Goal: Information Seeking & Learning: Learn about a topic

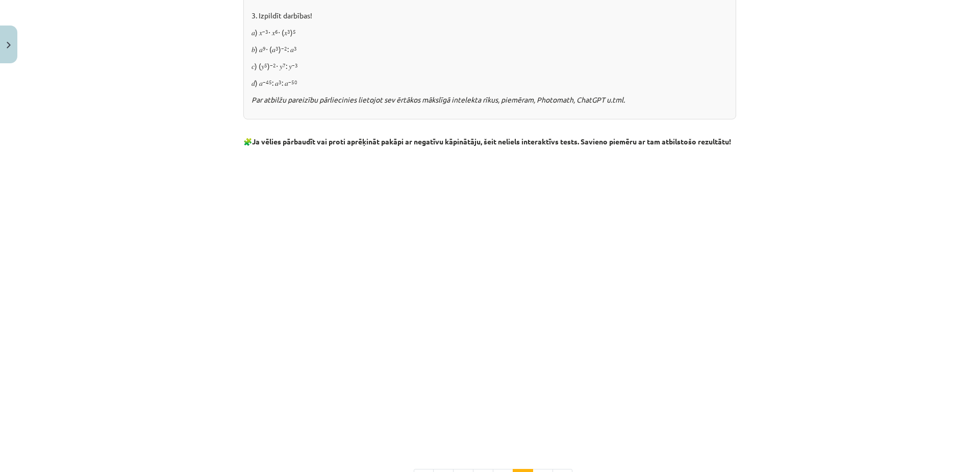
scroll to position [1020, 0]
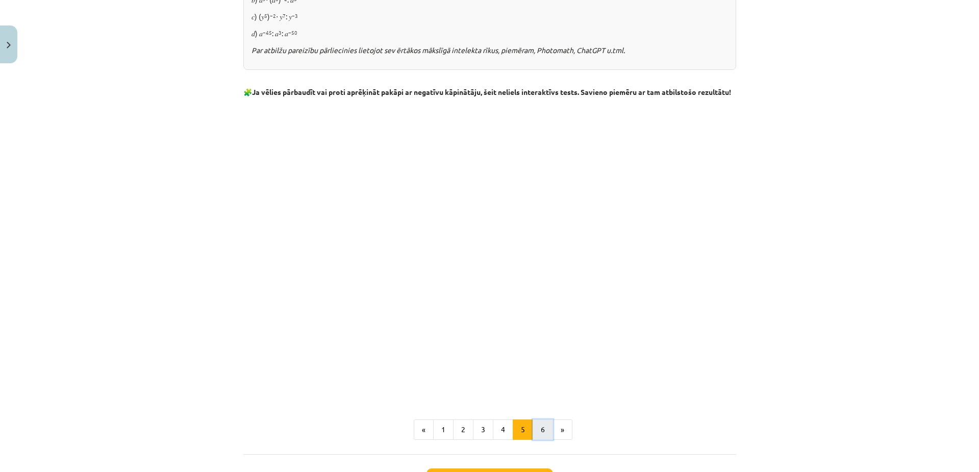
click at [543, 436] on button "6" at bounding box center [543, 429] width 20 height 20
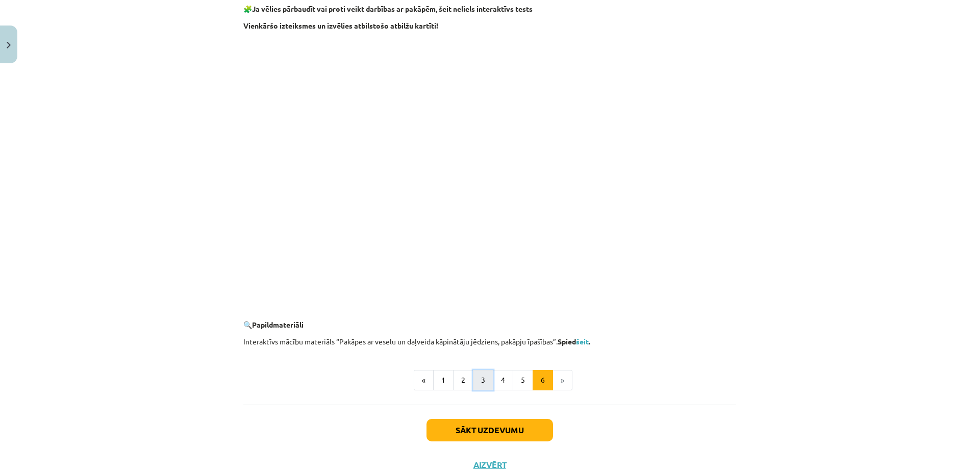
click at [476, 381] on button "3" at bounding box center [483, 380] width 20 height 20
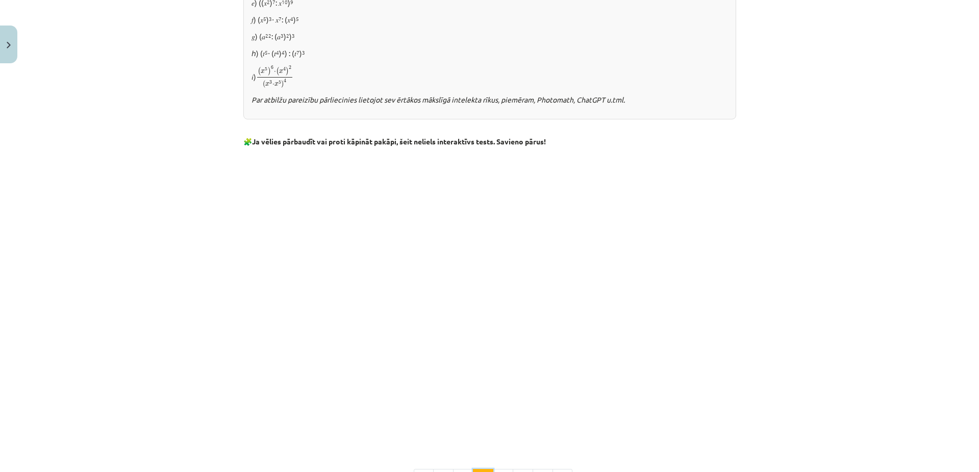
scroll to position [753, 0]
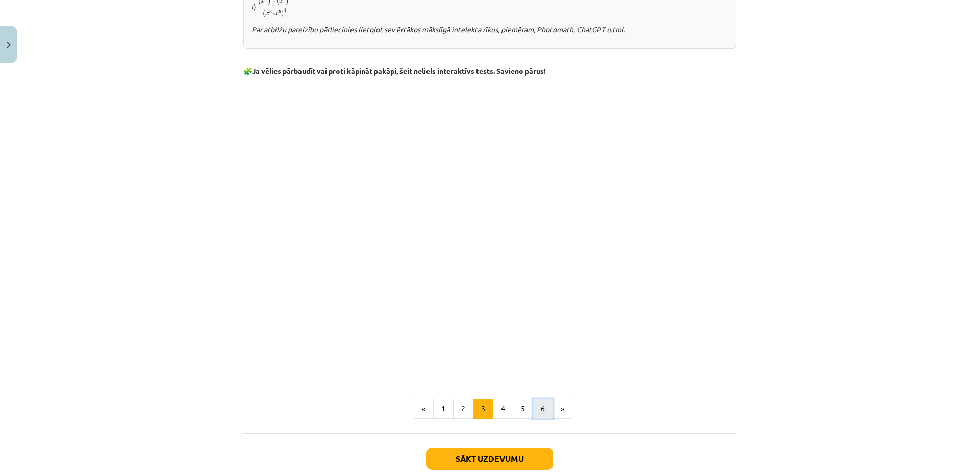
click at [539, 407] on button "6" at bounding box center [543, 408] width 20 height 20
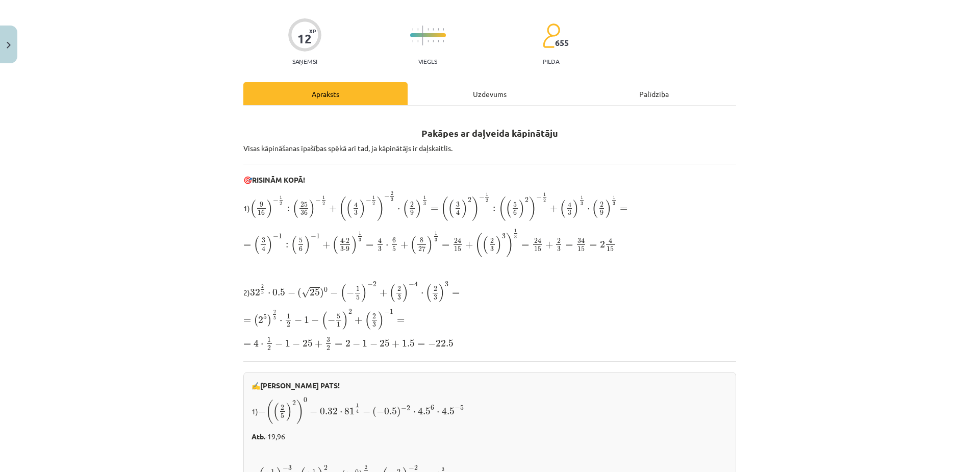
scroll to position [102, 0]
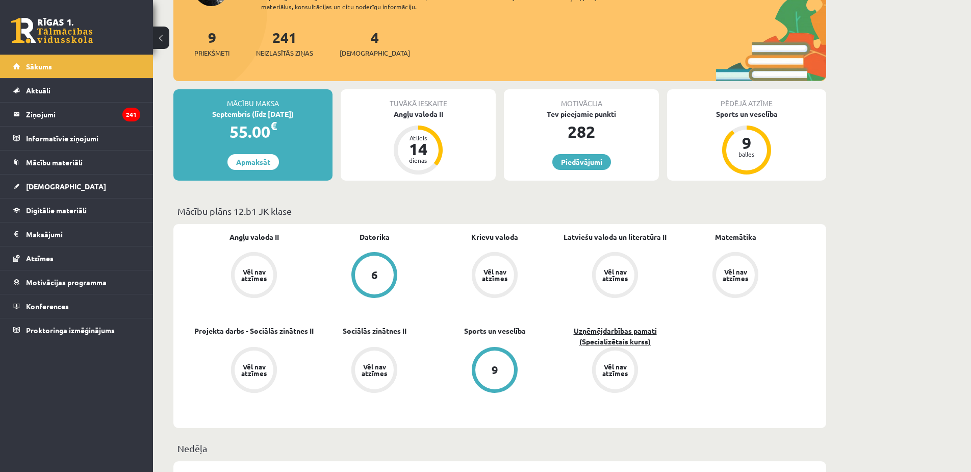
scroll to position [102, 0]
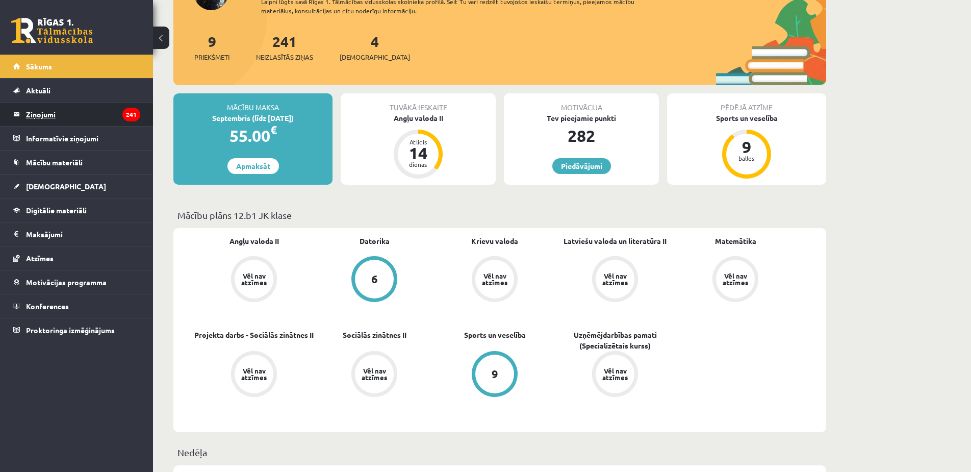
click at [69, 122] on legend "Ziņojumi 241" at bounding box center [83, 114] width 114 height 23
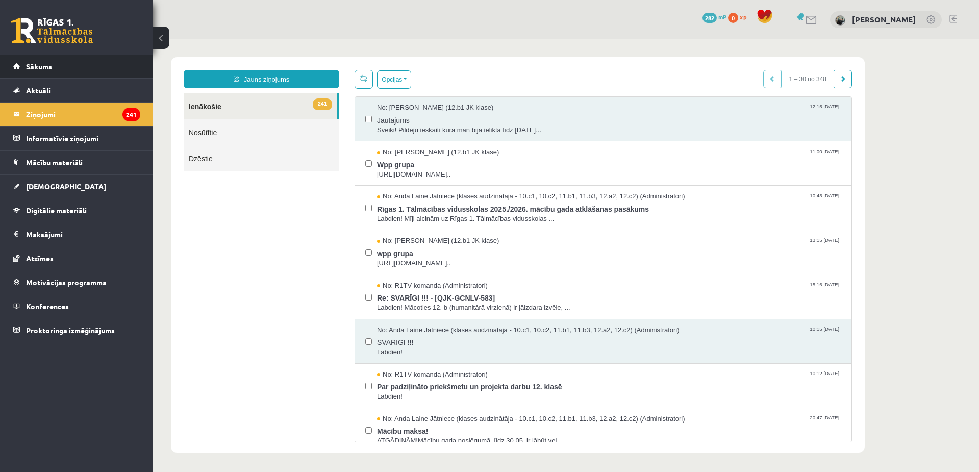
click at [70, 66] on link "Sākums" at bounding box center [76, 66] width 127 height 23
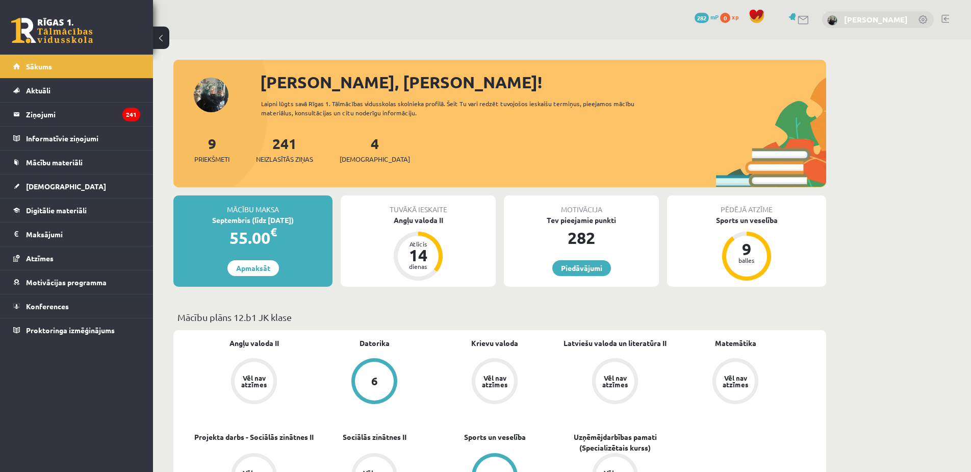
click at [896, 18] on link "[PERSON_NAME]" at bounding box center [876, 19] width 64 height 10
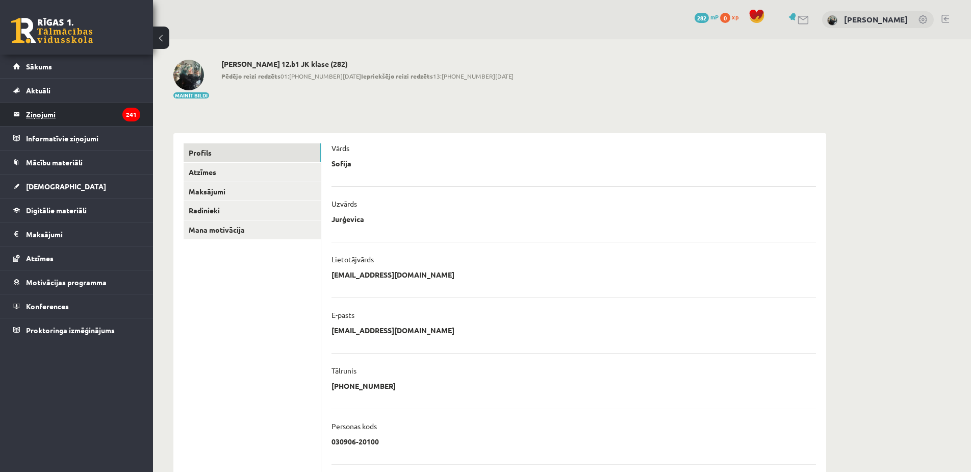
click at [84, 123] on legend "Ziņojumi 241" at bounding box center [83, 114] width 114 height 23
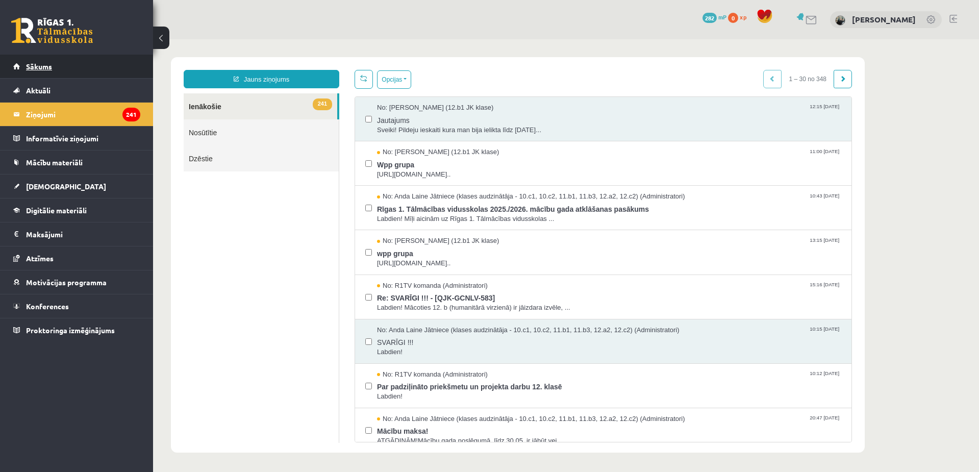
click at [97, 66] on link "Sākums" at bounding box center [76, 66] width 127 height 23
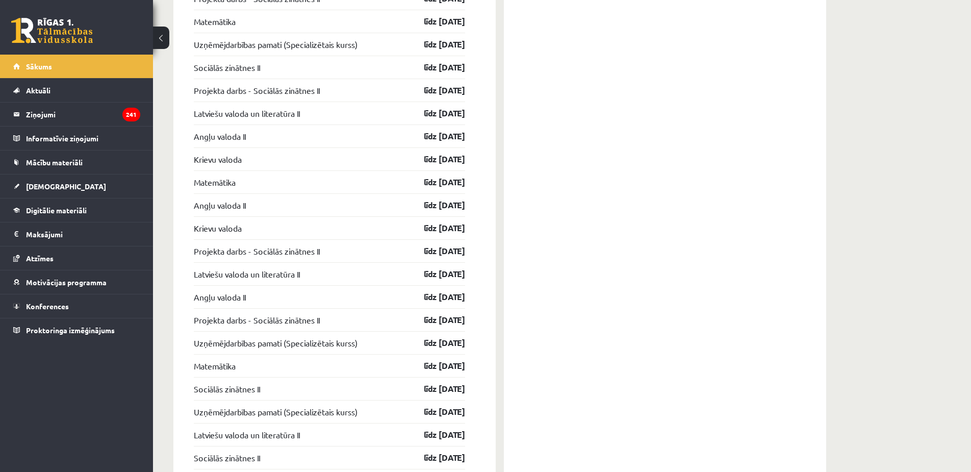
scroll to position [1203, 0]
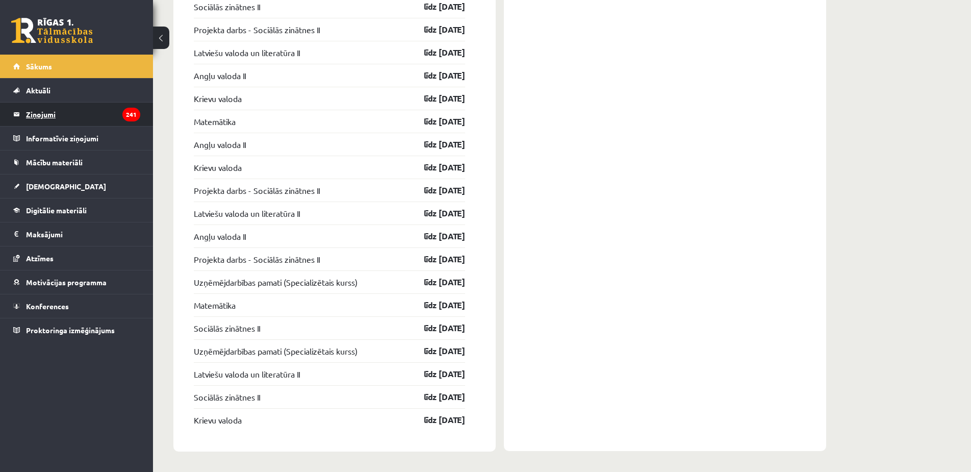
click at [92, 118] on legend "Ziņojumi 241" at bounding box center [83, 114] width 114 height 23
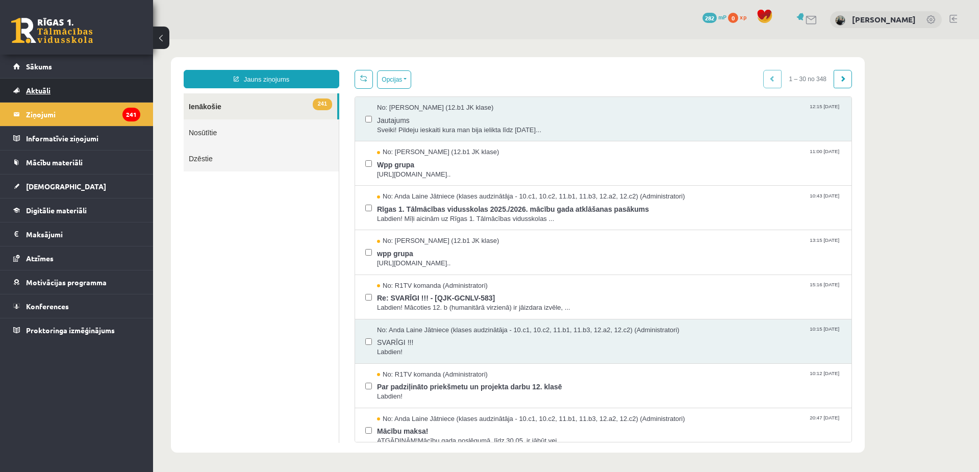
click at [97, 100] on link "Aktuāli" at bounding box center [76, 90] width 127 height 23
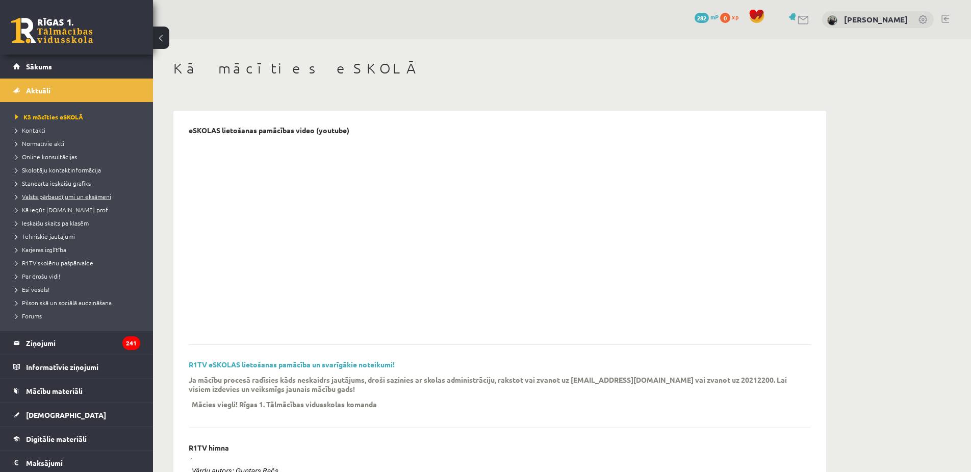
click at [80, 199] on link "Valsts pārbaudījumi un eksāmeni" at bounding box center [79, 196] width 128 height 9
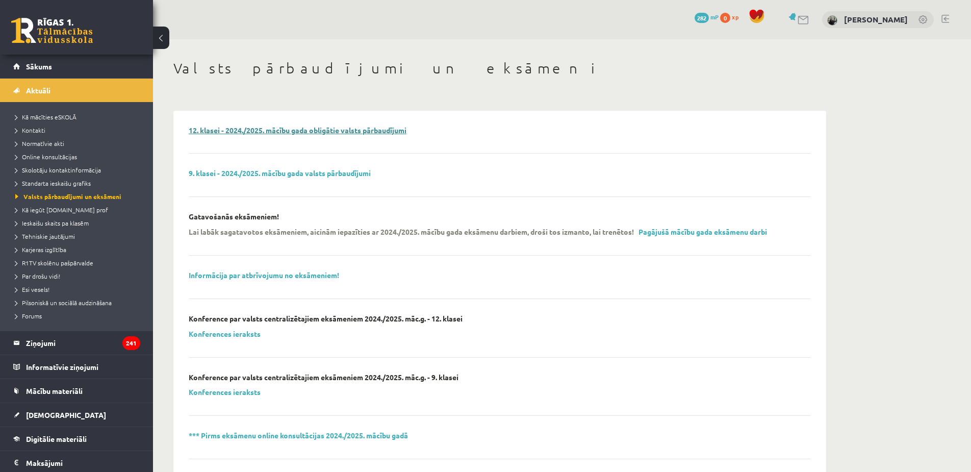
click at [285, 131] on link "12. klasei - 2024./2025. mācību gada obligātie valsts pārbaudījumi" at bounding box center [298, 129] width 218 height 9
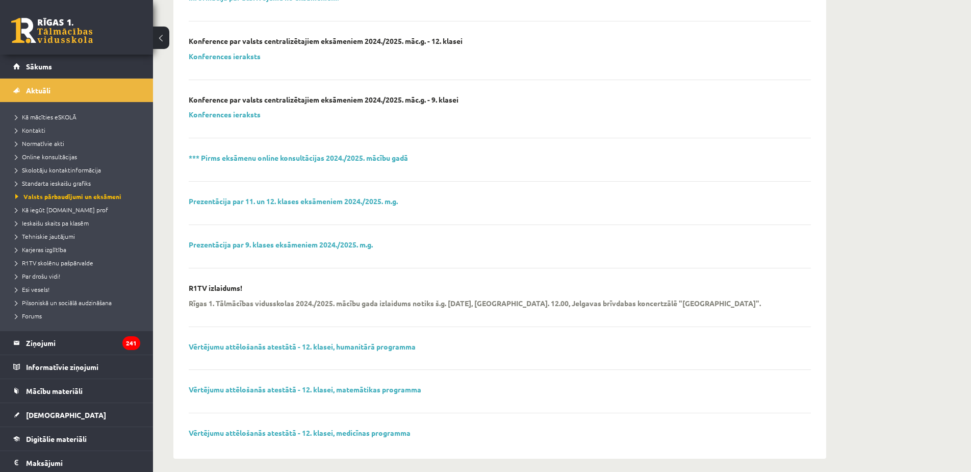
scroll to position [285, 0]
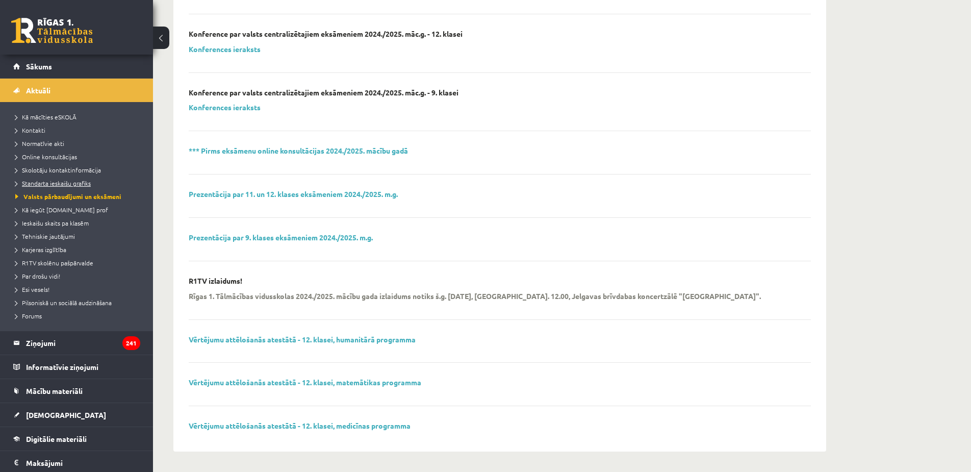
click at [67, 185] on span "Standarta ieskaišu grafiks" at bounding box center [52, 183] width 75 height 8
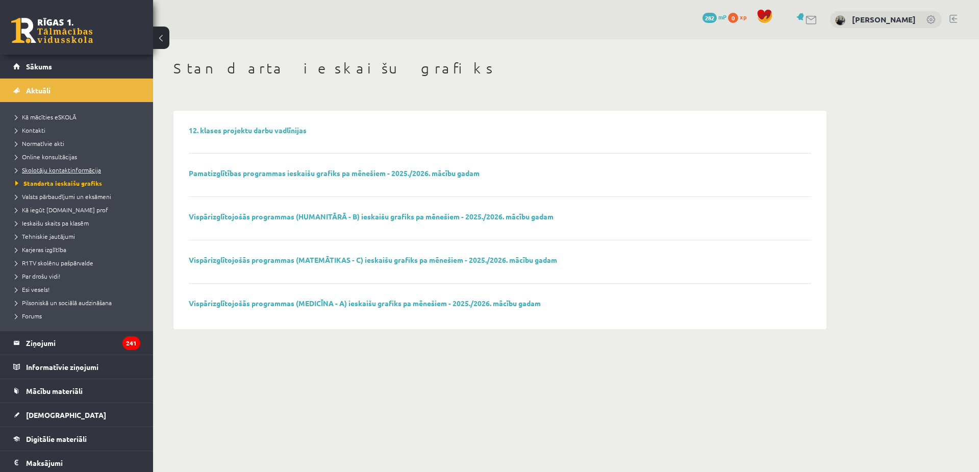
click at [89, 170] on span "Skolotāju kontaktinformācija" at bounding box center [58, 170] width 86 height 8
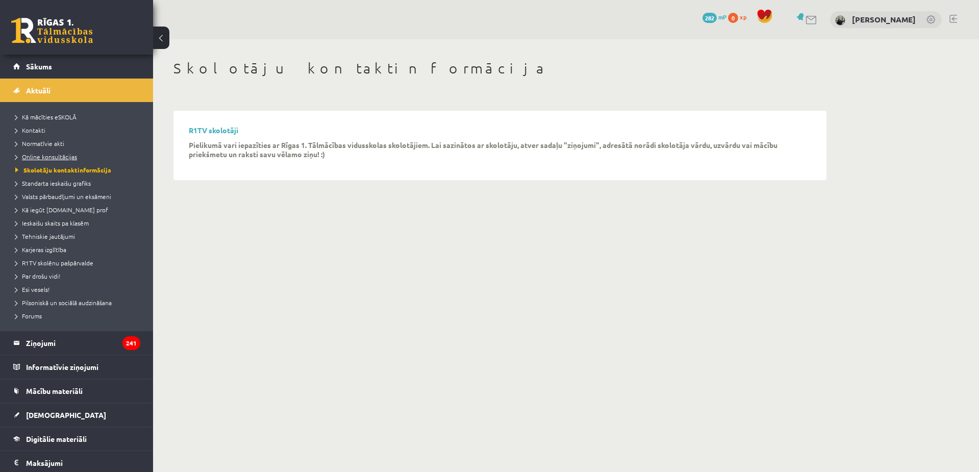
click at [76, 158] on link "Online konsultācijas" at bounding box center [79, 156] width 128 height 9
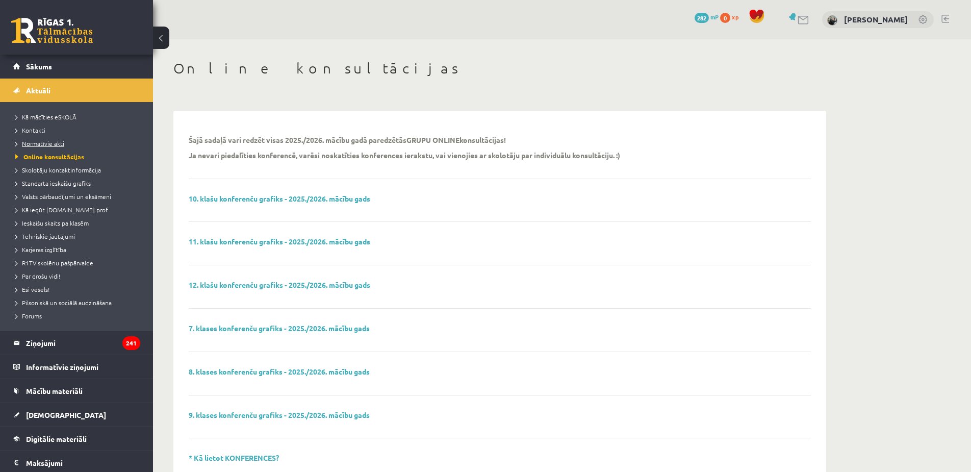
click at [63, 139] on link "Normatīvie akti" at bounding box center [79, 143] width 128 height 9
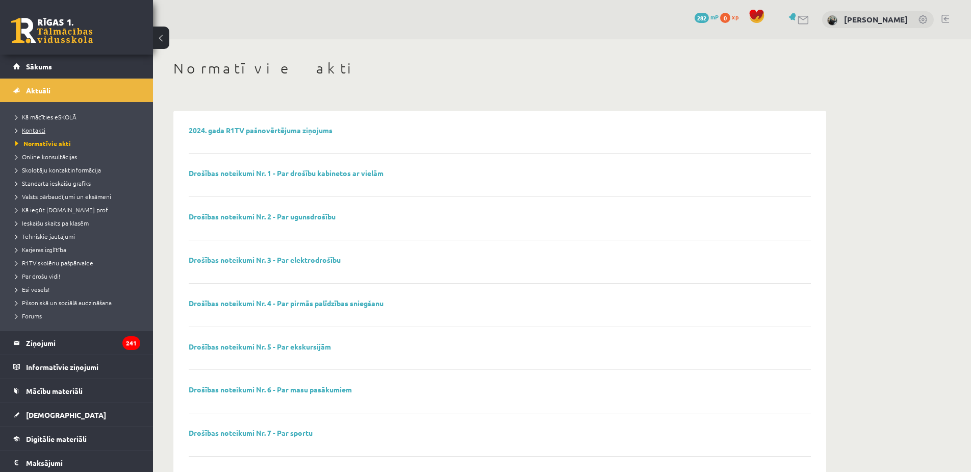
click at [51, 130] on link "Kontakti" at bounding box center [79, 129] width 128 height 9
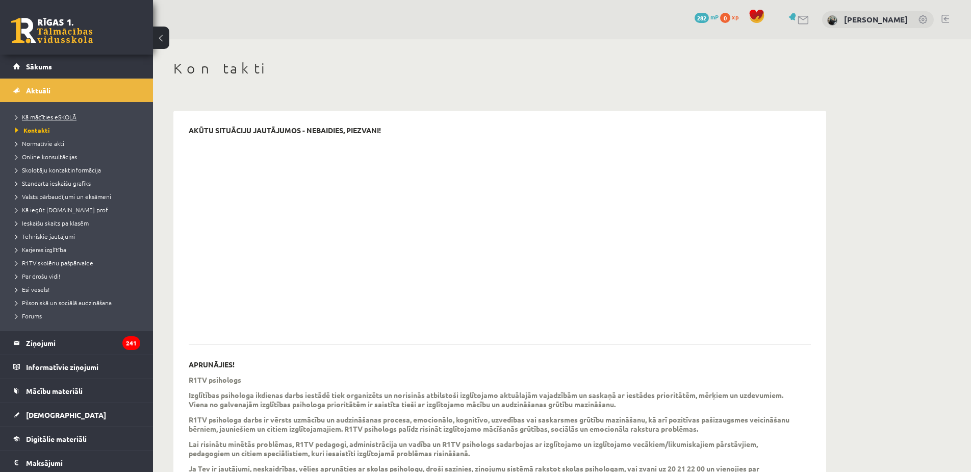
click at [61, 120] on link "Kā mācīties eSKOLĀ" at bounding box center [79, 116] width 128 height 9
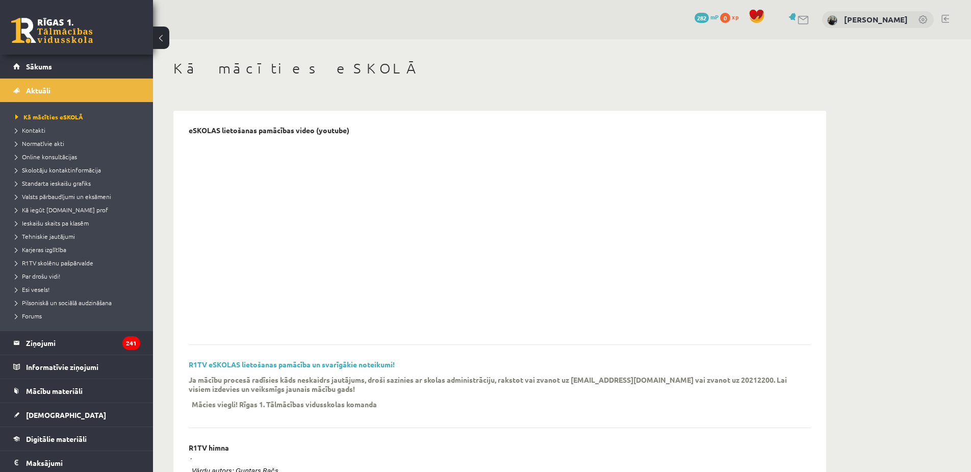
click at [51, 37] on link at bounding box center [52, 31] width 82 height 26
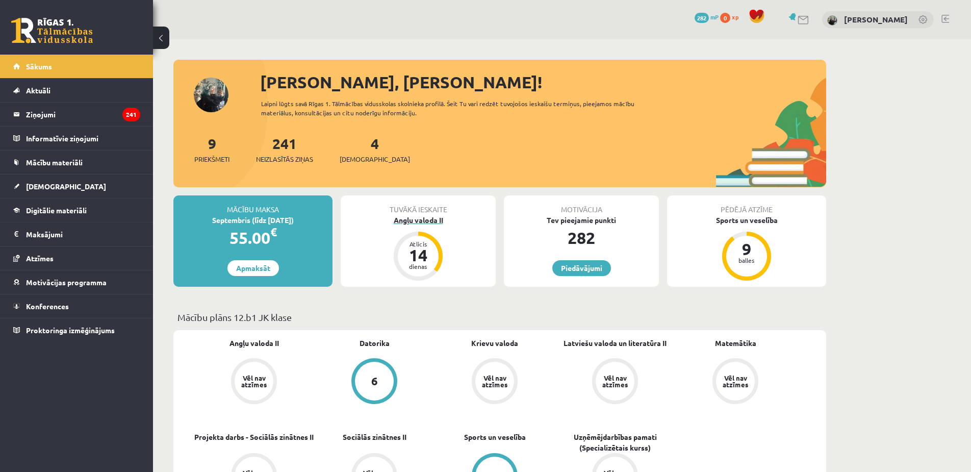
click at [424, 219] on div "Angļu valoda II" at bounding box center [418, 220] width 155 height 11
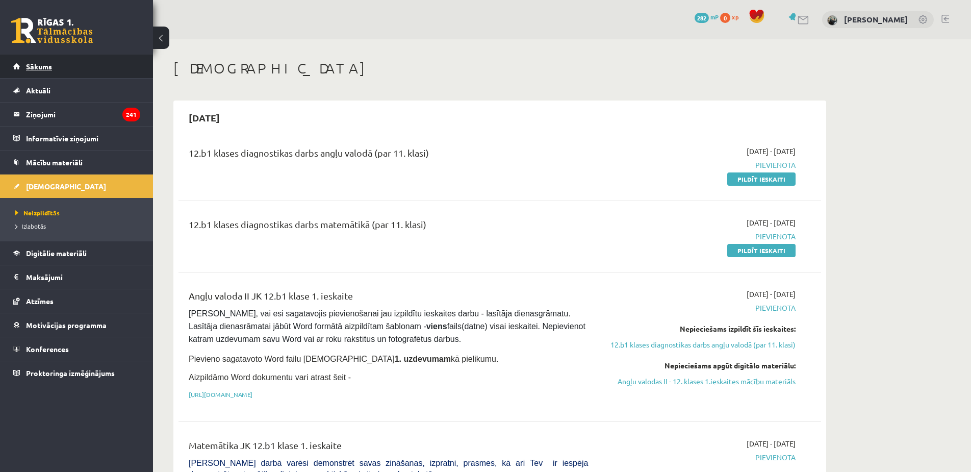
click at [92, 73] on link "Sākums" at bounding box center [76, 66] width 127 height 23
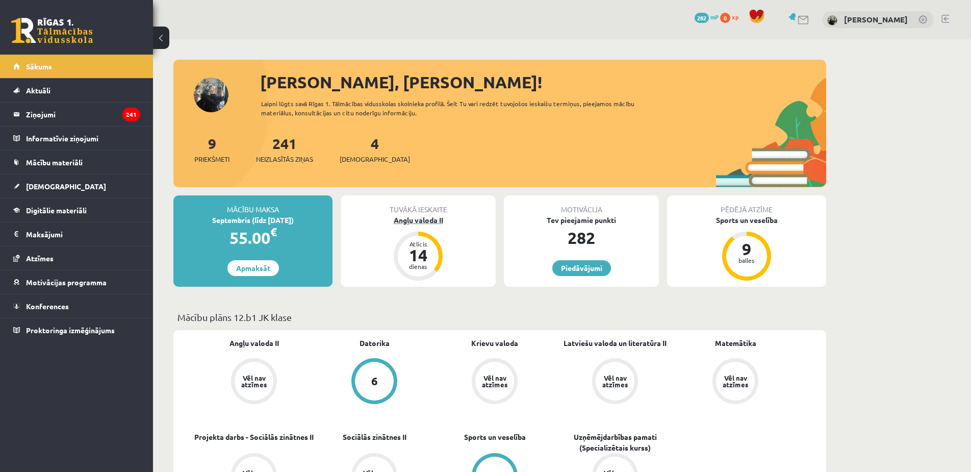
click at [420, 223] on div "Angļu valoda II" at bounding box center [418, 220] width 155 height 11
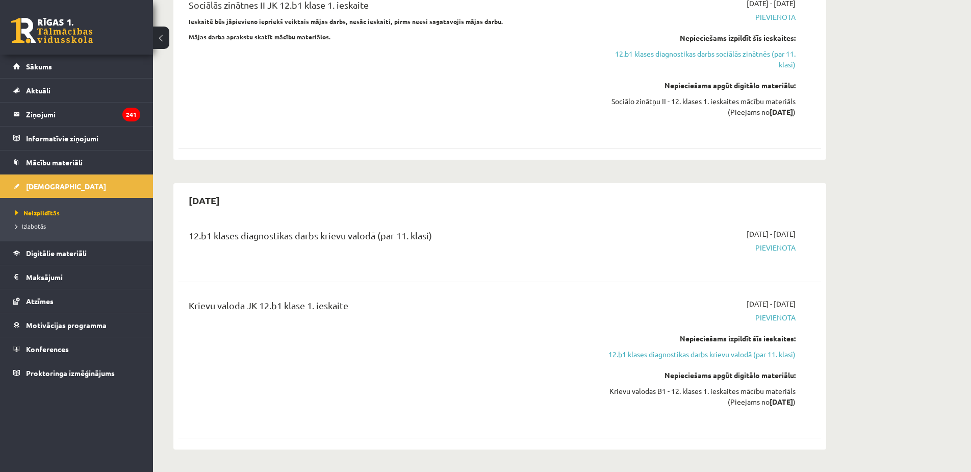
scroll to position [969, 0]
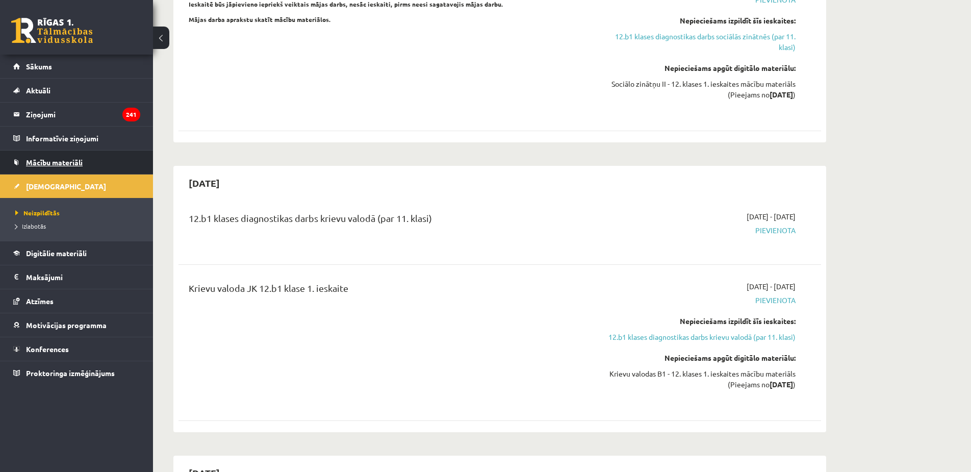
click at [83, 157] on link "Mācību materiāli" at bounding box center [76, 161] width 127 height 23
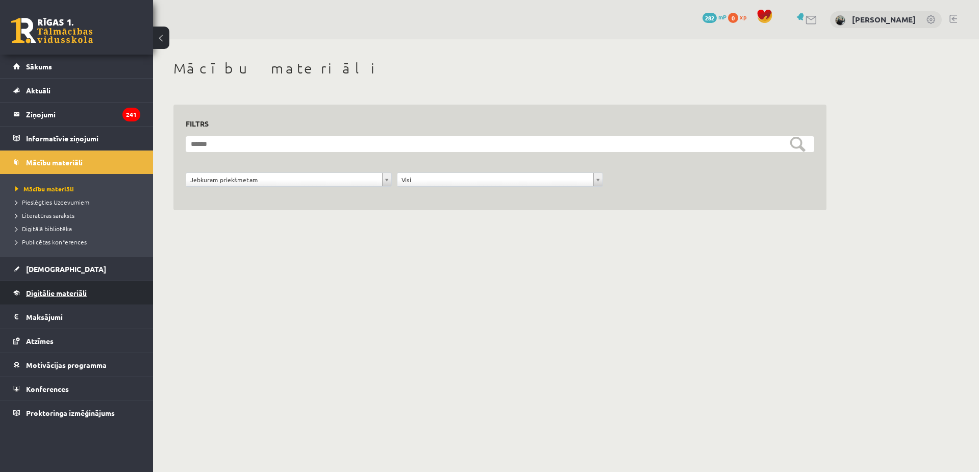
click at [70, 290] on span "Digitālie materiāli" at bounding box center [56, 292] width 61 height 9
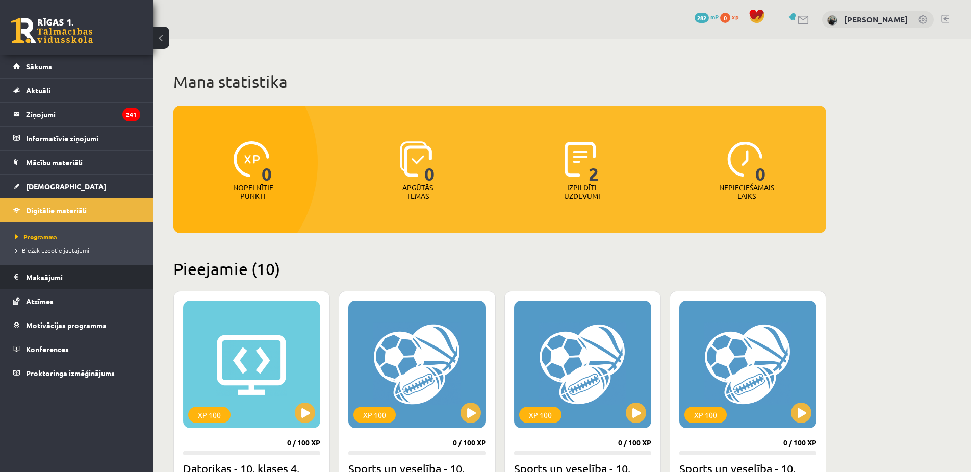
click at [68, 274] on legend "Maksājumi 0" at bounding box center [83, 276] width 114 height 23
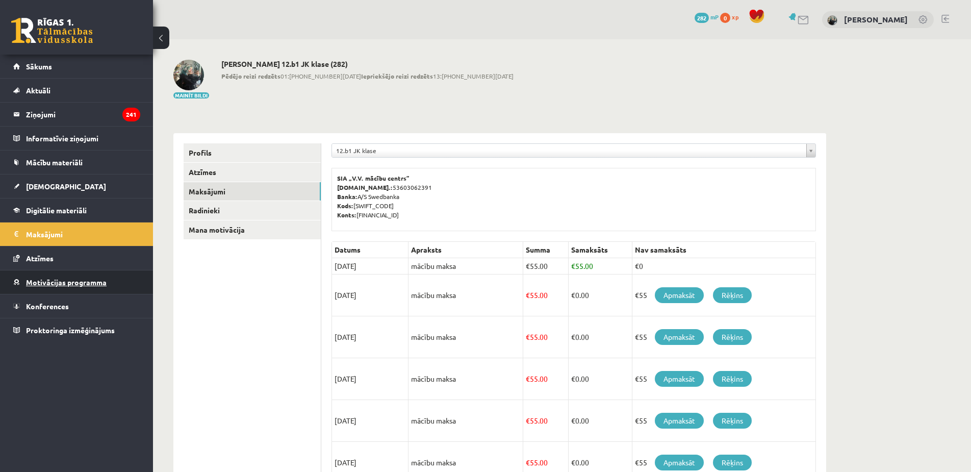
click at [72, 286] on span "Motivācijas programma" at bounding box center [66, 281] width 81 height 9
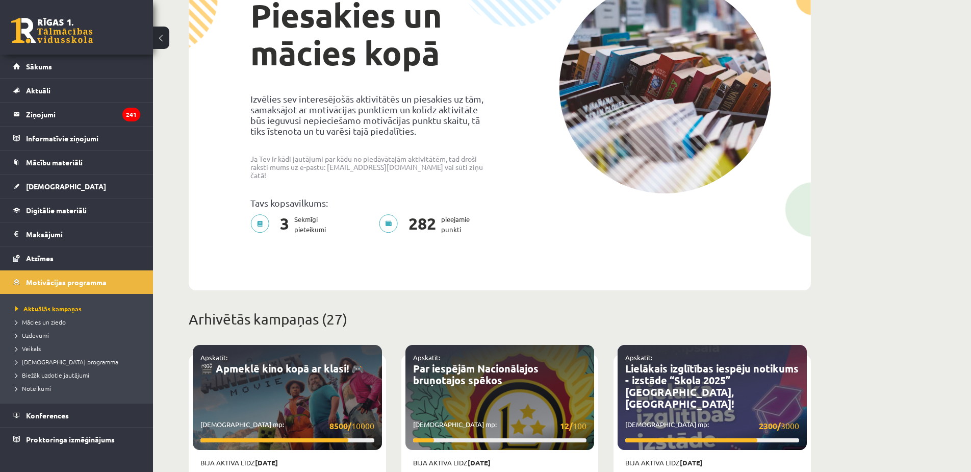
scroll to position [21, 0]
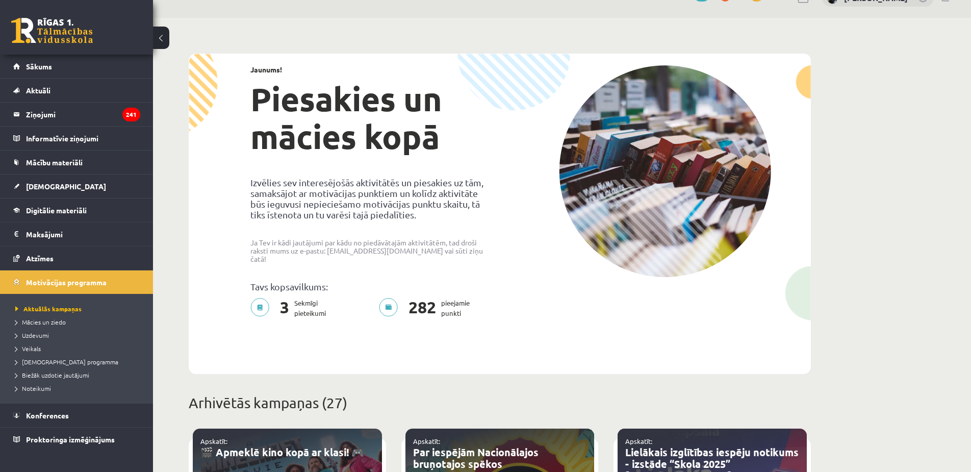
click at [258, 301] on p "3 Sekmīgi pieteikumi" at bounding box center [291, 308] width 82 height 20
click at [380, 298] on p "282 pieejamie punkti" at bounding box center [427, 308] width 97 height 20
click at [387, 298] on p "282 pieejamie punkti" at bounding box center [427, 308] width 97 height 20
click at [79, 251] on link "Atzīmes" at bounding box center [76, 257] width 127 height 23
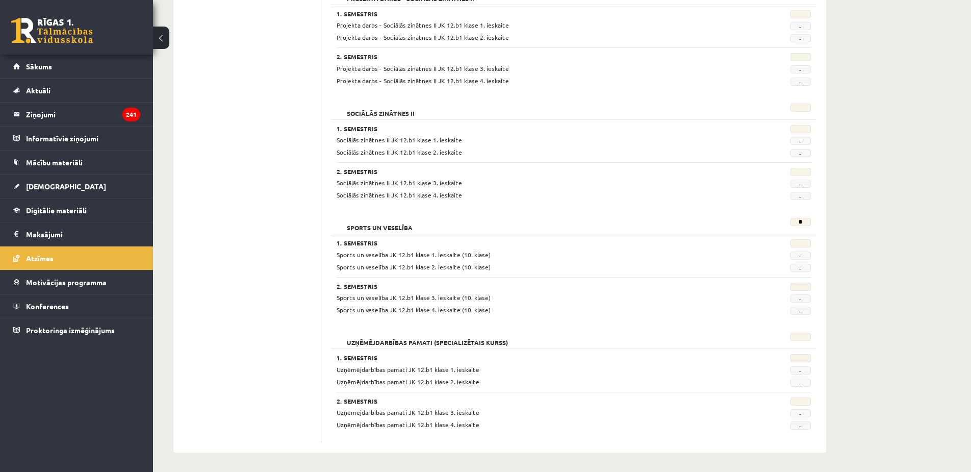
scroll to position [753, 0]
click at [70, 239] on legend "Maksājumi 0" at bounding box center [83, 233] width 114 height 23
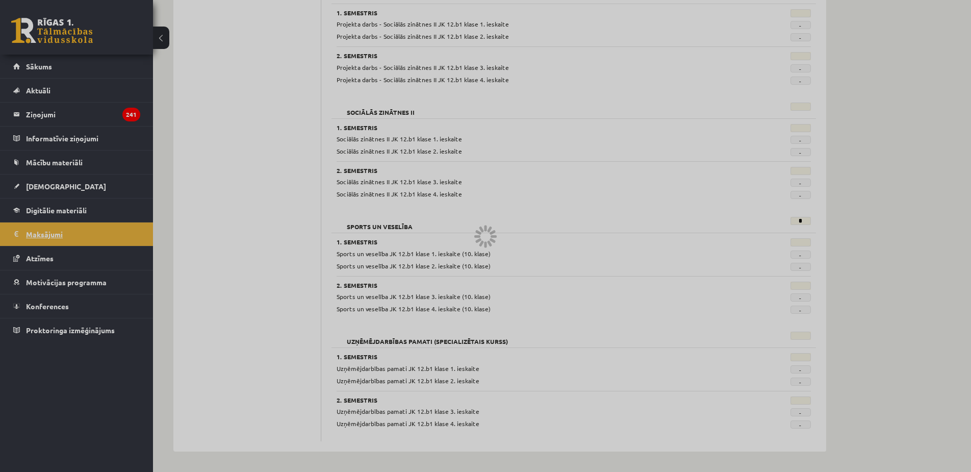
scroll to position [251, 0]
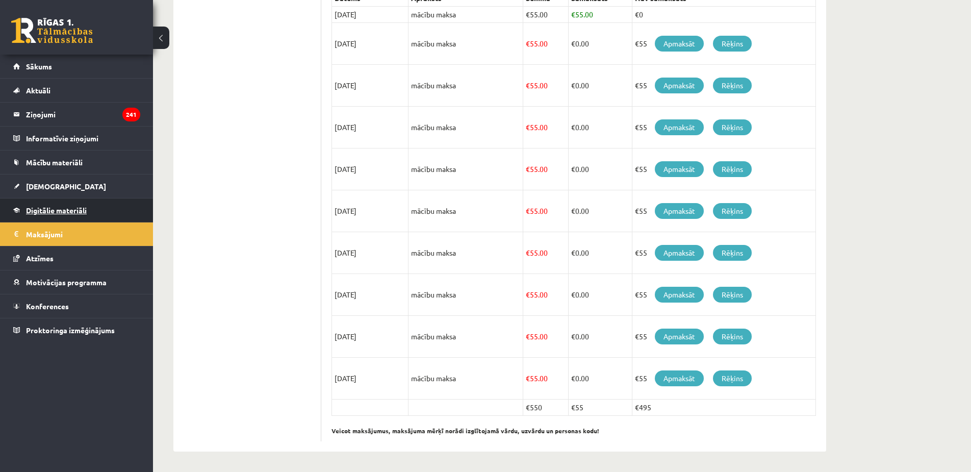
click at [70, 212] on span "Digitālie materiāli" at bounding box center [56, 210] width 61 height 9
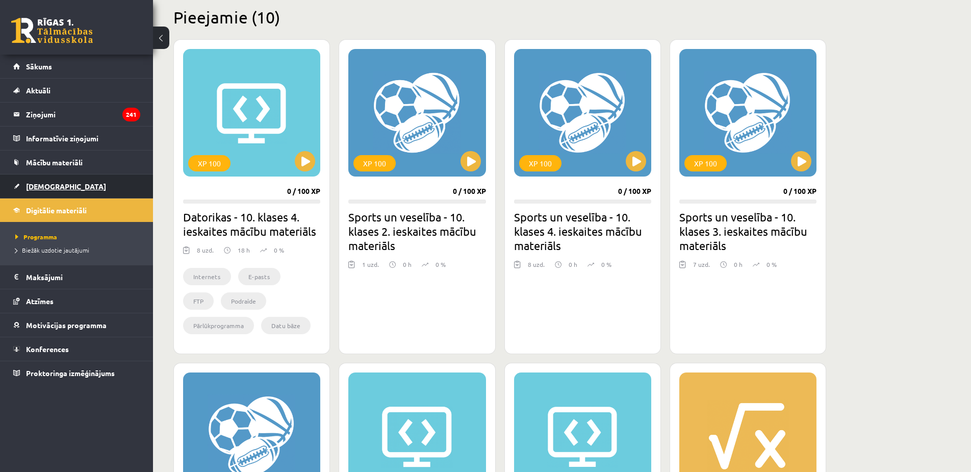
click at [63, 194] on link "[DEMOGRAPHIC_DATA]" at bounding box center [76, 185] width 127 height 23
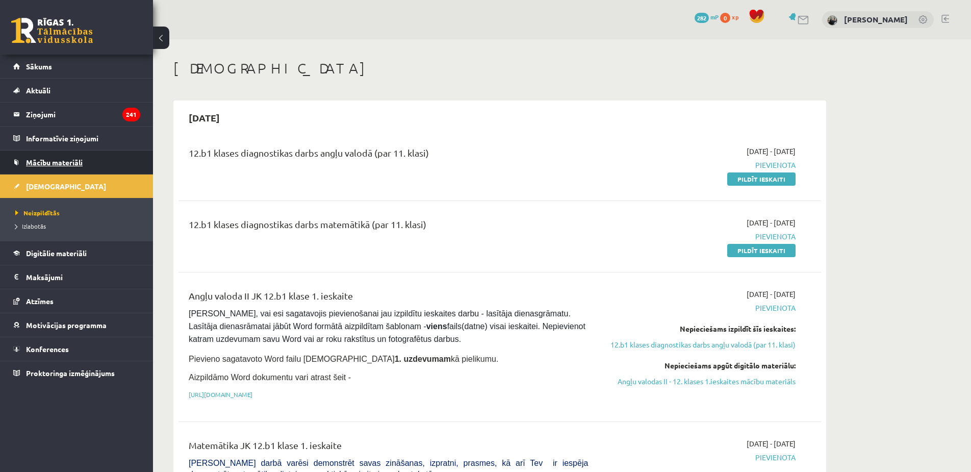
click at [37, 157] on link "Mācību materiāli" at bounding box center [76, 161] width 127 height 23
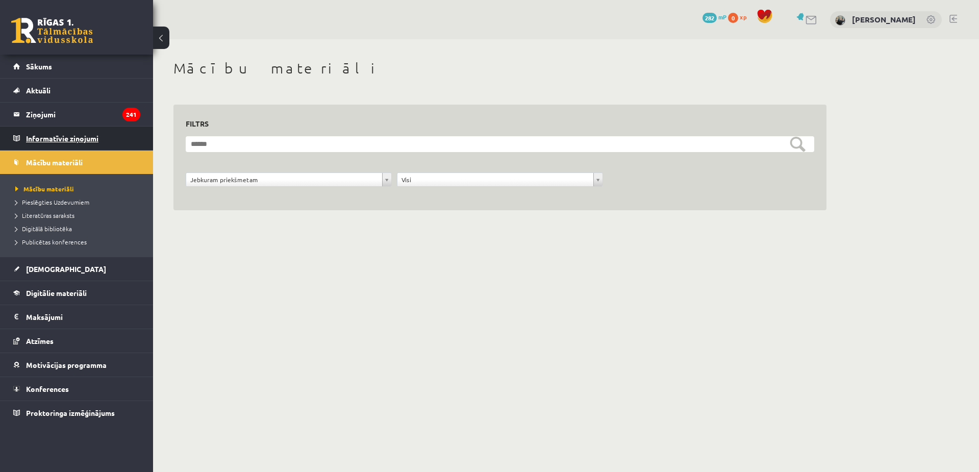
click at [72, 146] on legend "Informatīvie ziņojumi 0" at bounding box center [83, 138] width 114 height 23
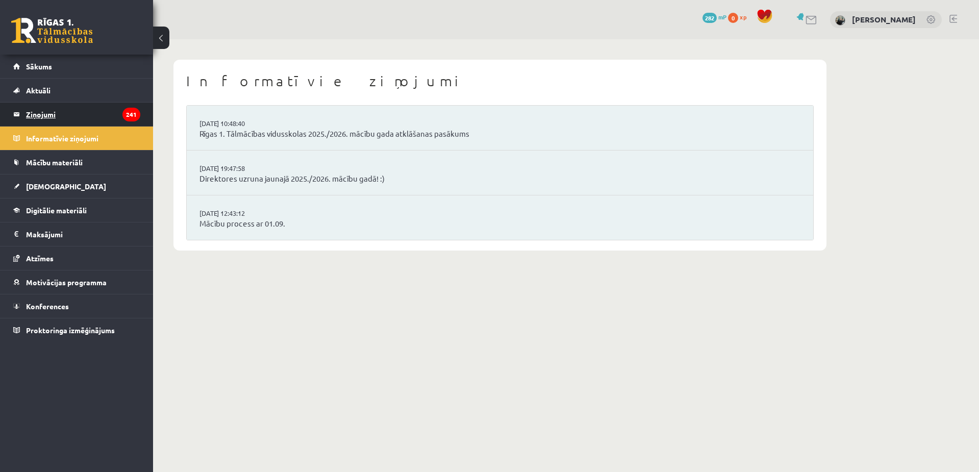
click at [68, 124] on legend "Ziņojumi 241" at bounding box center [83, 114] width 114 height 23
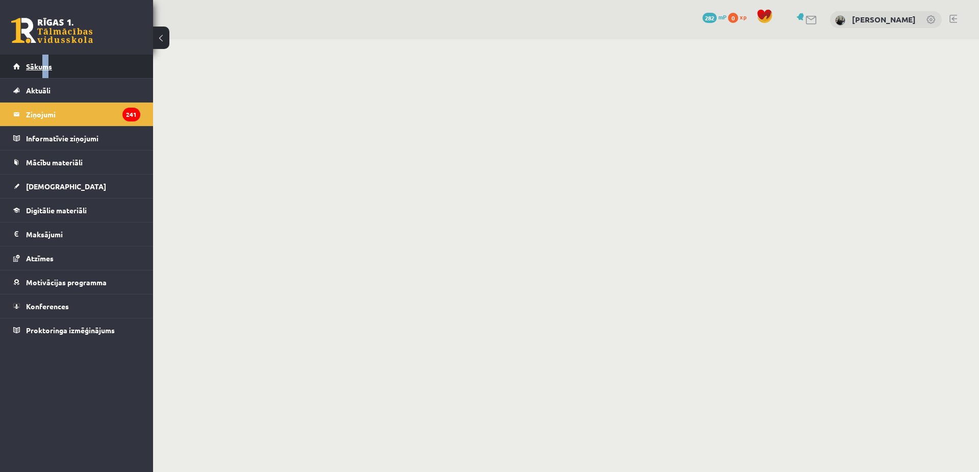
drag, startPoint x: 48, startPoint y: 77, endPoint x: 41, endPoint y: 69, distance: 10.5
click at [41, 69] on span "Sākums" at bounding box center [39, 66] width 26 height 9
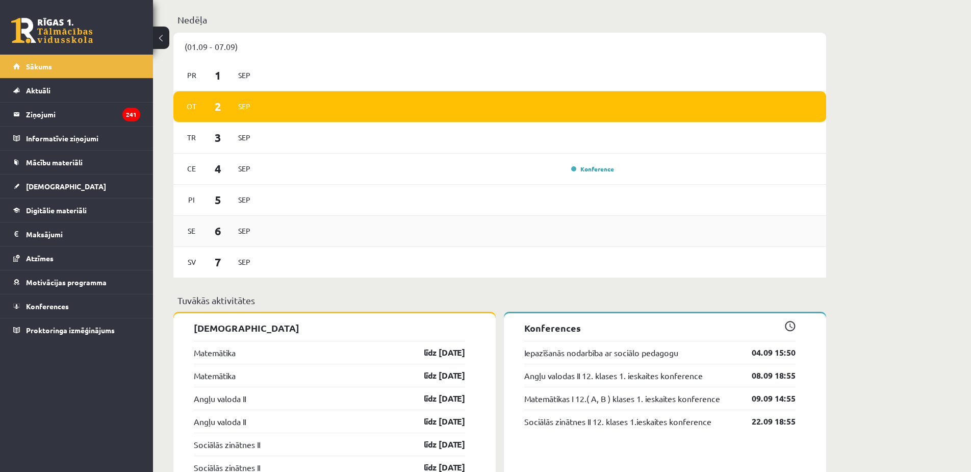
scroll to position [540, 0]
